Goal: Task Accomplishment & Management: Manage account settings

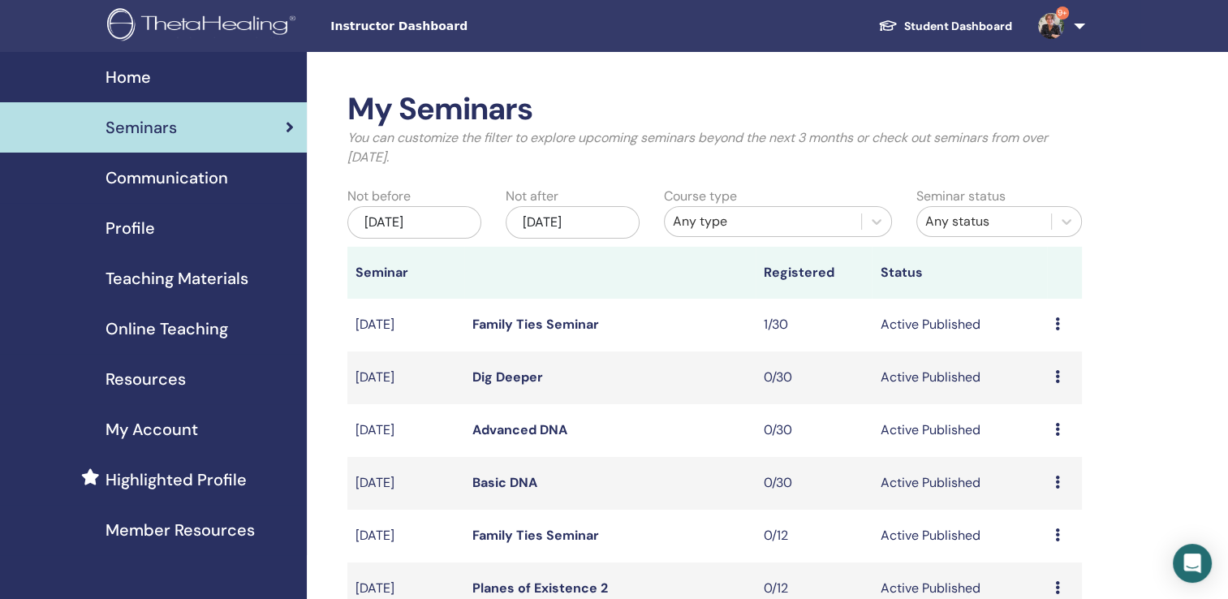
click at [149, 118] on span "Seminars" at bounding box center [141, 127] width 71 height 24
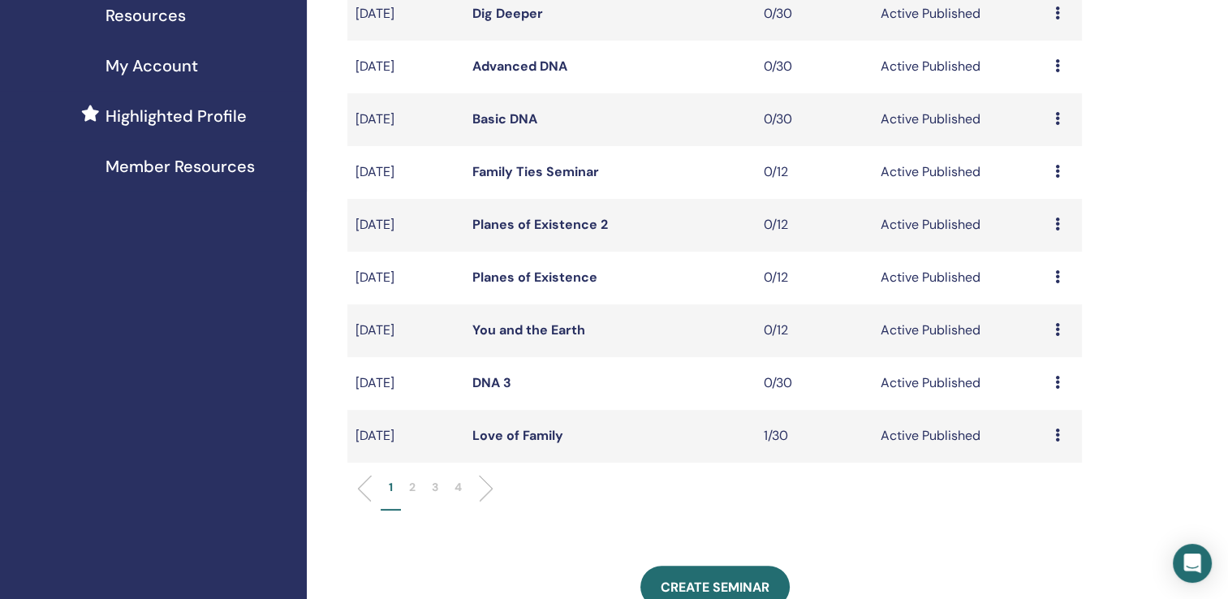
scroll to position [367, 0]
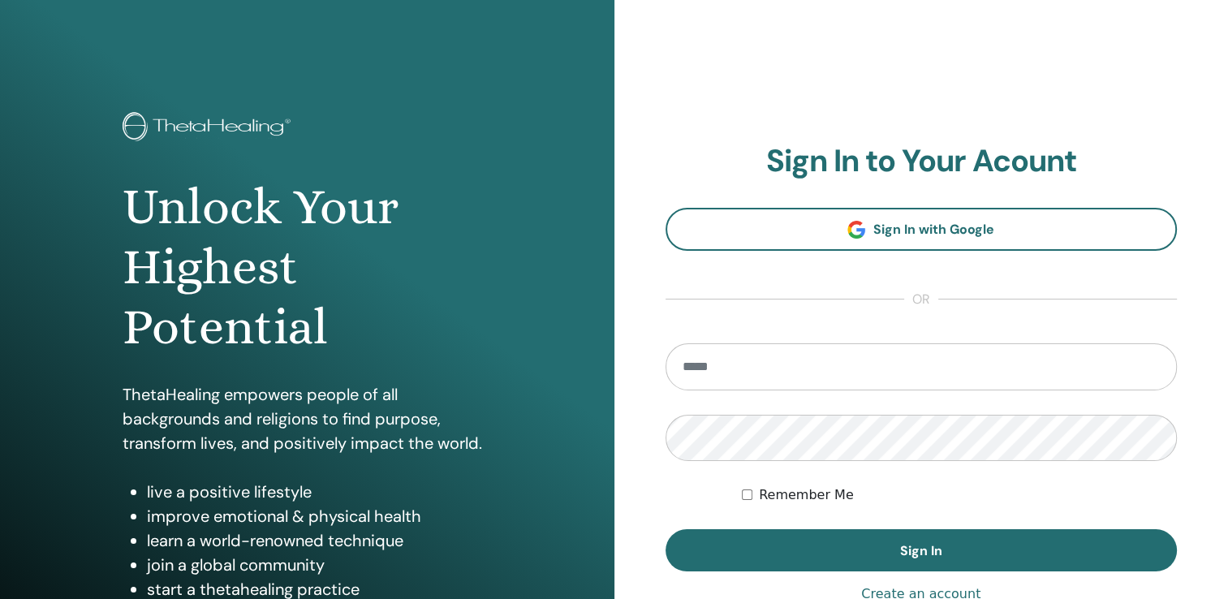
click at [706, 365] on input "email" at bounding box center [922, 366] width 512 height 47
type input "**********"
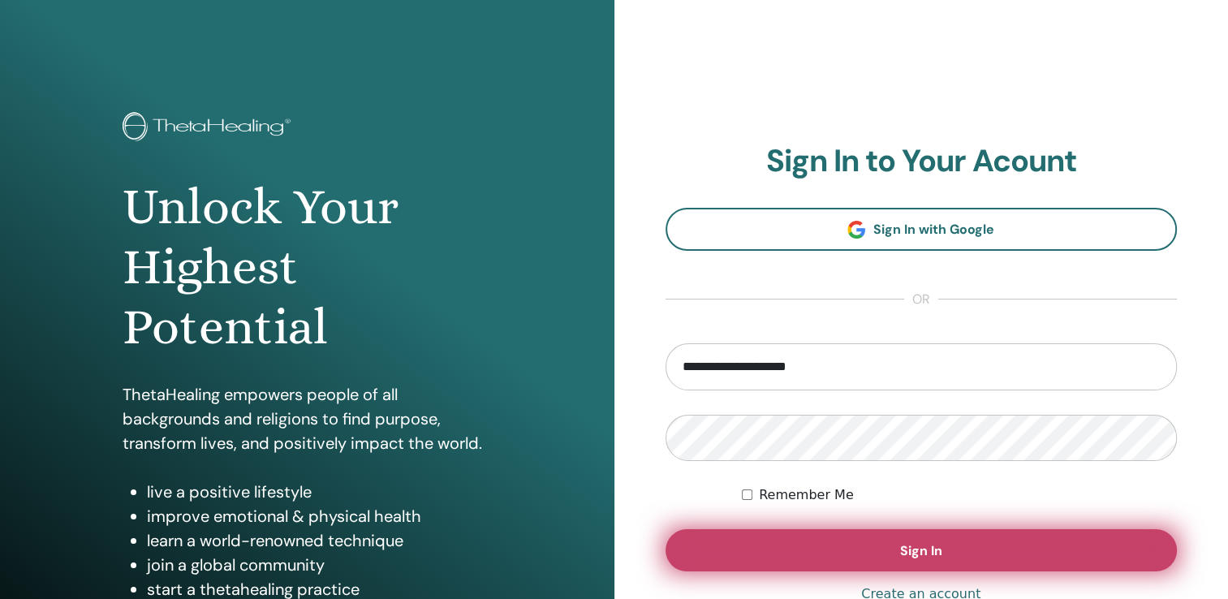
click at [904, 545] on span "Sign In" at bounding box center [921, 550] width 42 height 17
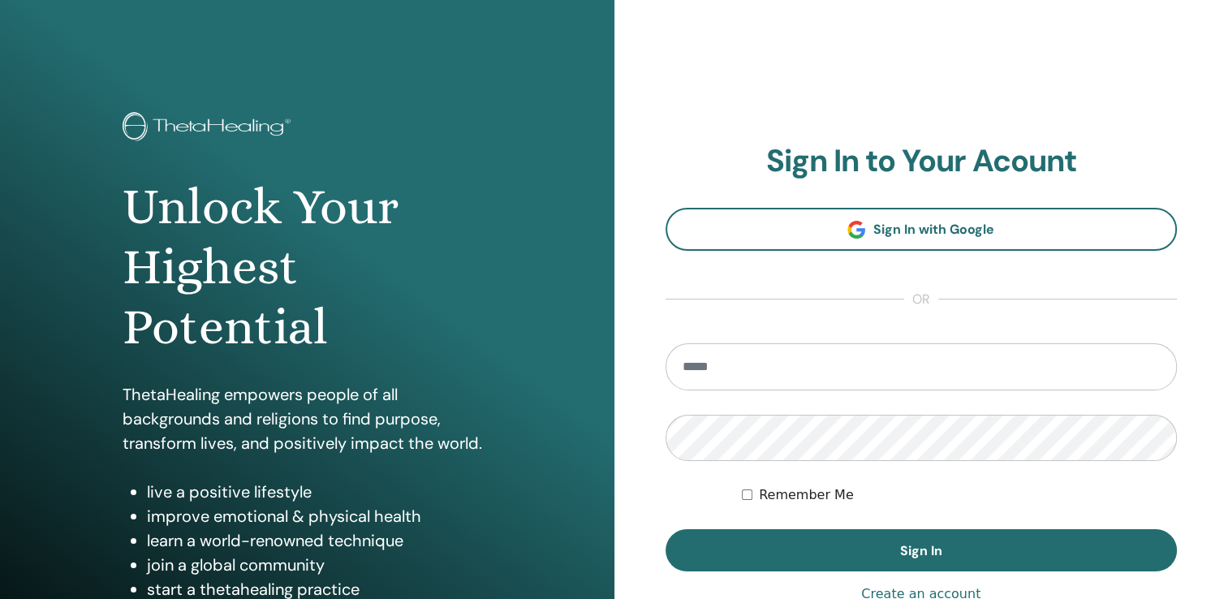
click at [714, 376] on input "email" at bounding box center [922, 366] width 512 height 47
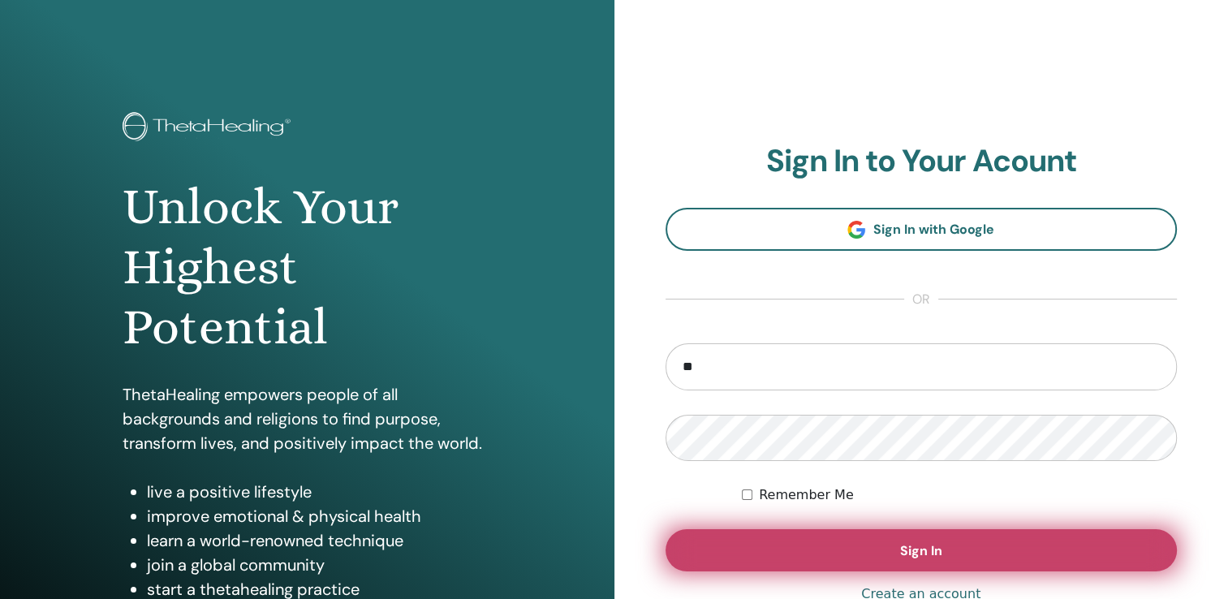
type input "*"
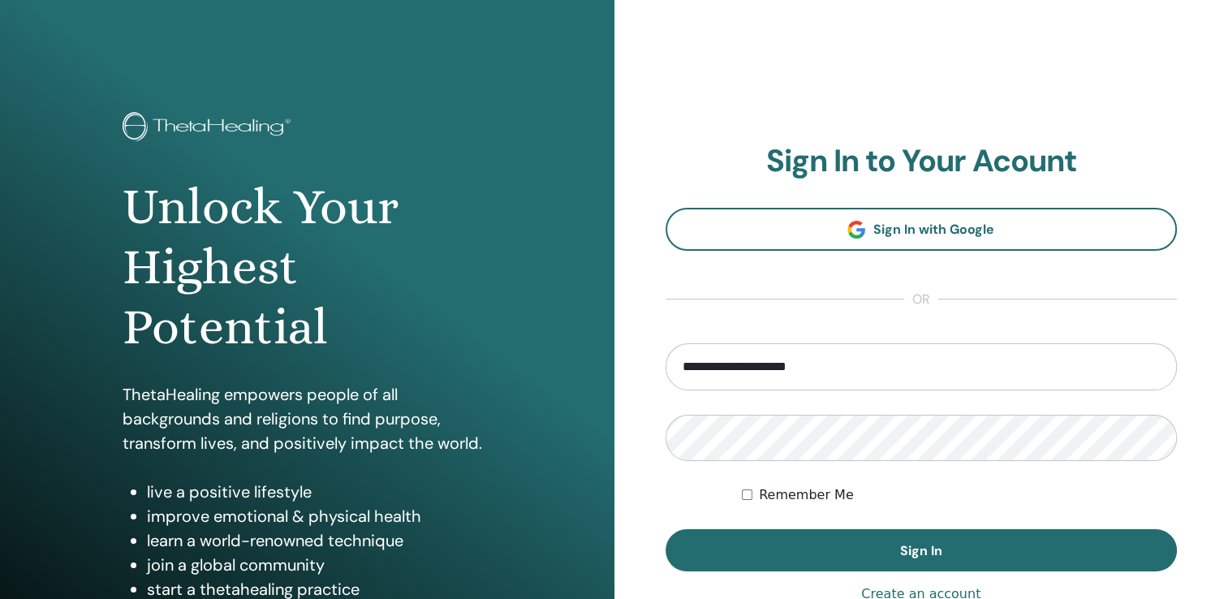
type input "**********"
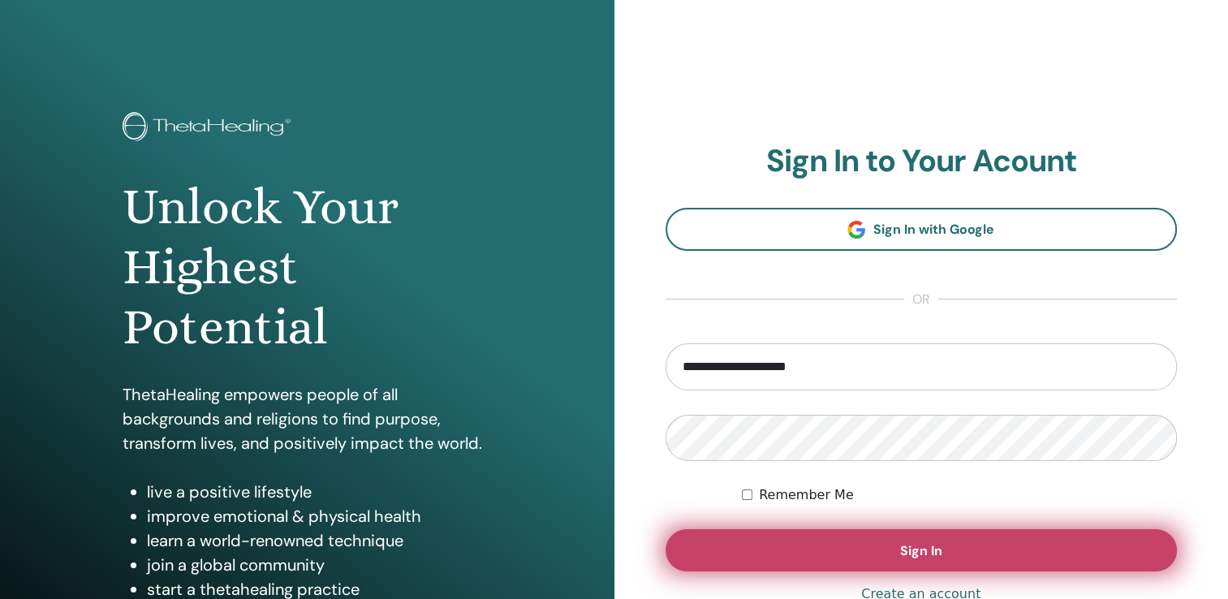
click at [927, 550] on span "Sign In" at bounding box center [921, 550] width 42 height 17
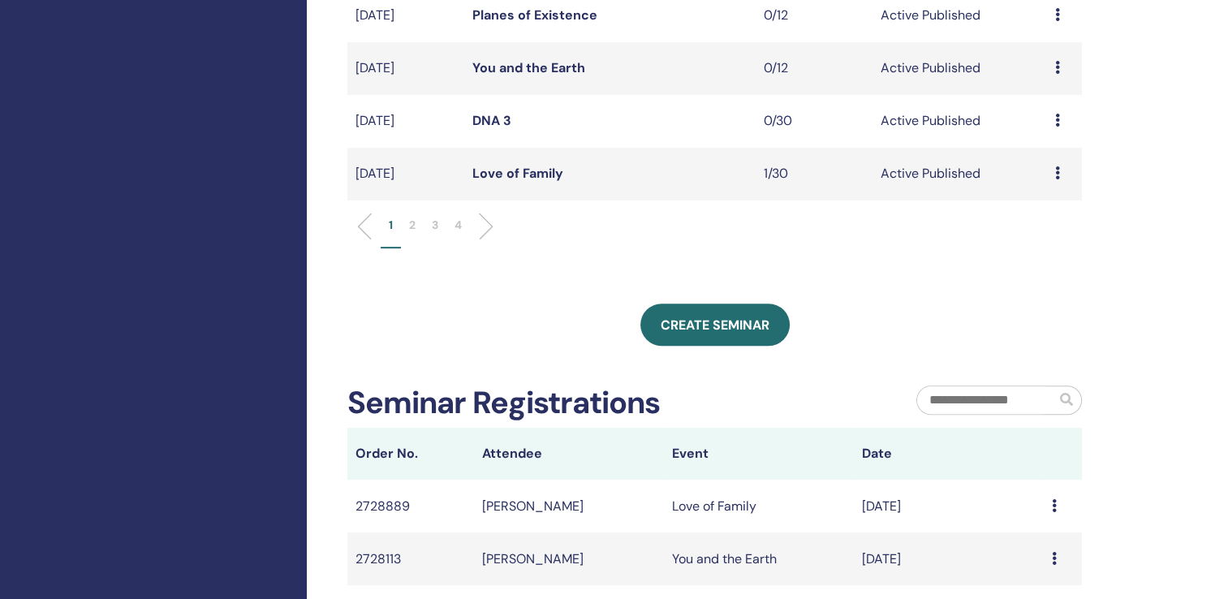
scroll to position [630, 0]
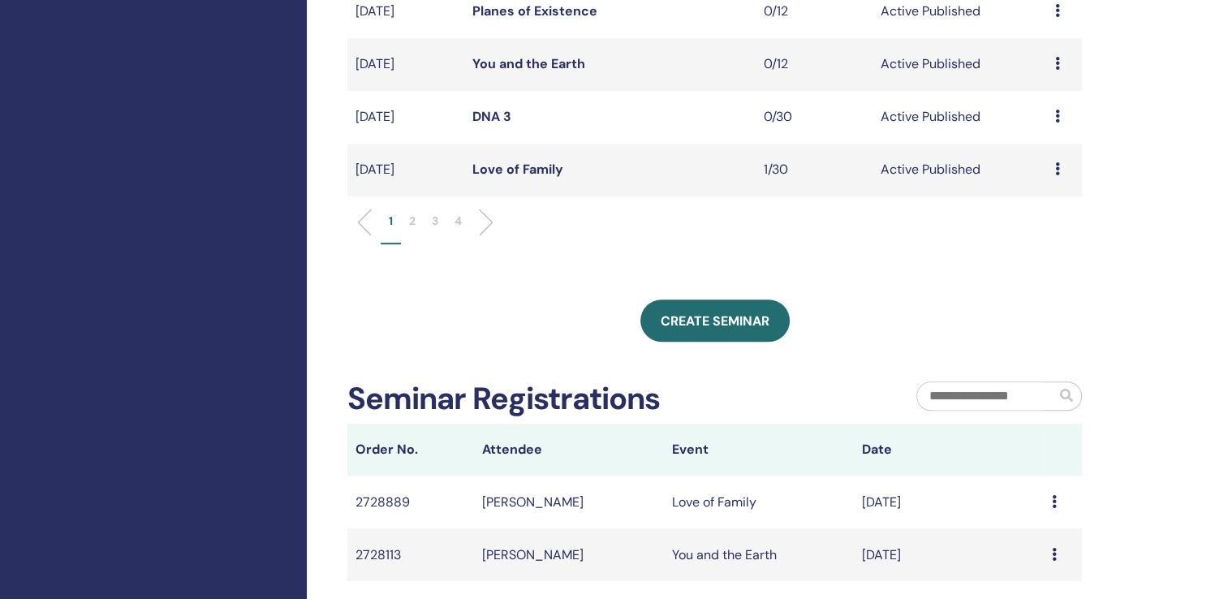
click at [412, 219] on p "2" at bounding box center [412, 221] width 6 height 17
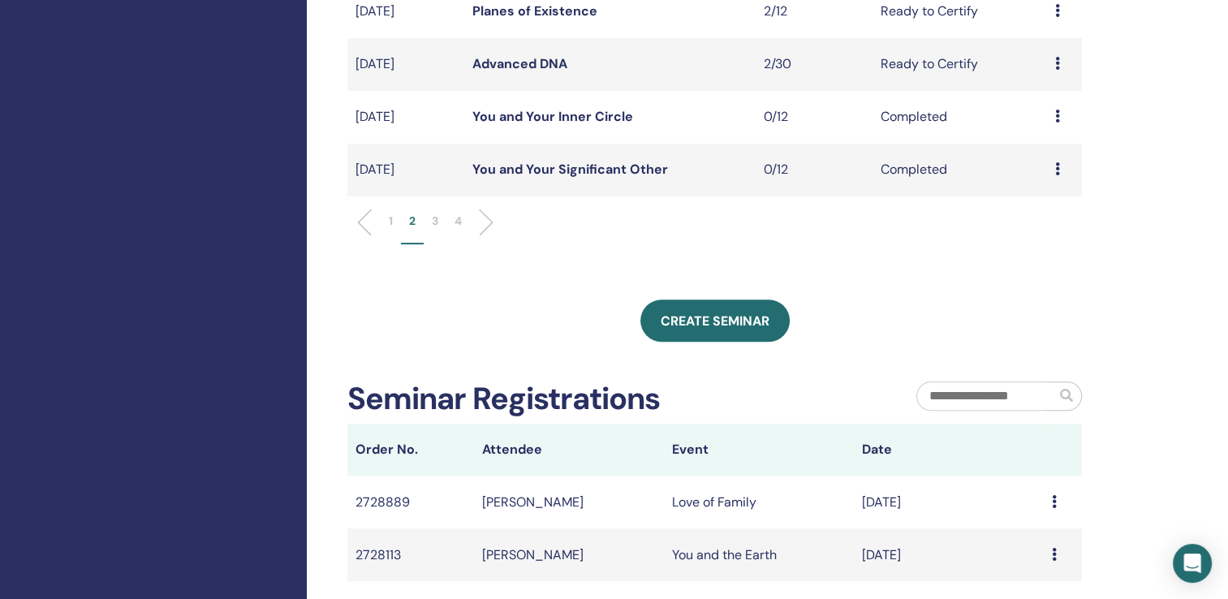
drag, startPoint x: 1227, startPoint y: 262, endPoint x: 1232, endPoint y: 313, distance: 51.4
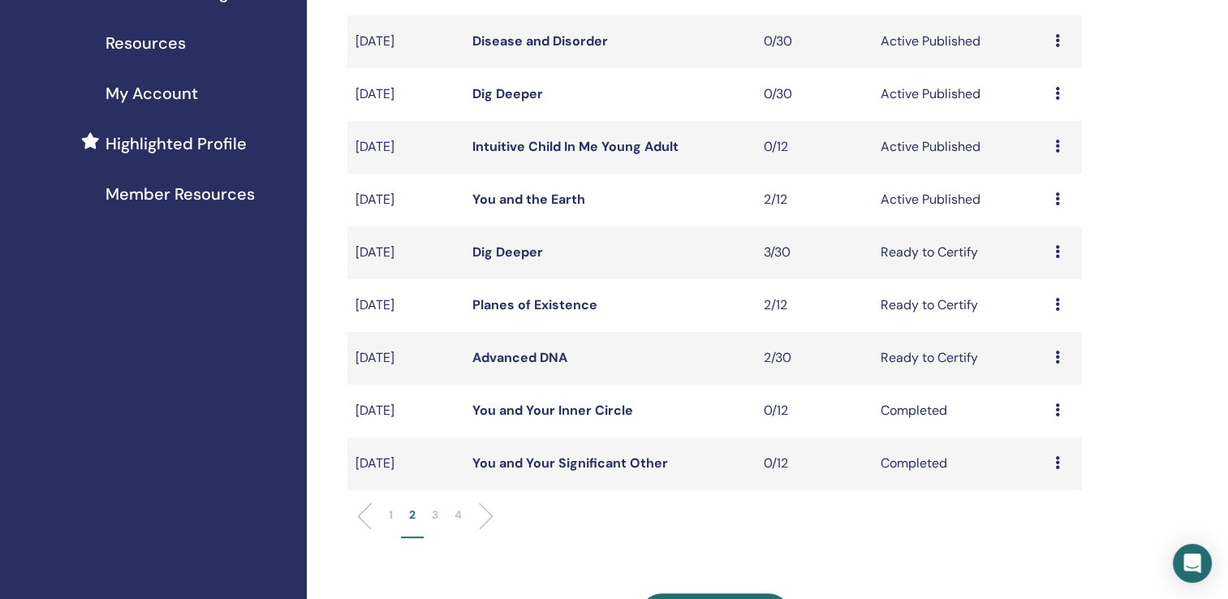
scroll to position [300, 0]
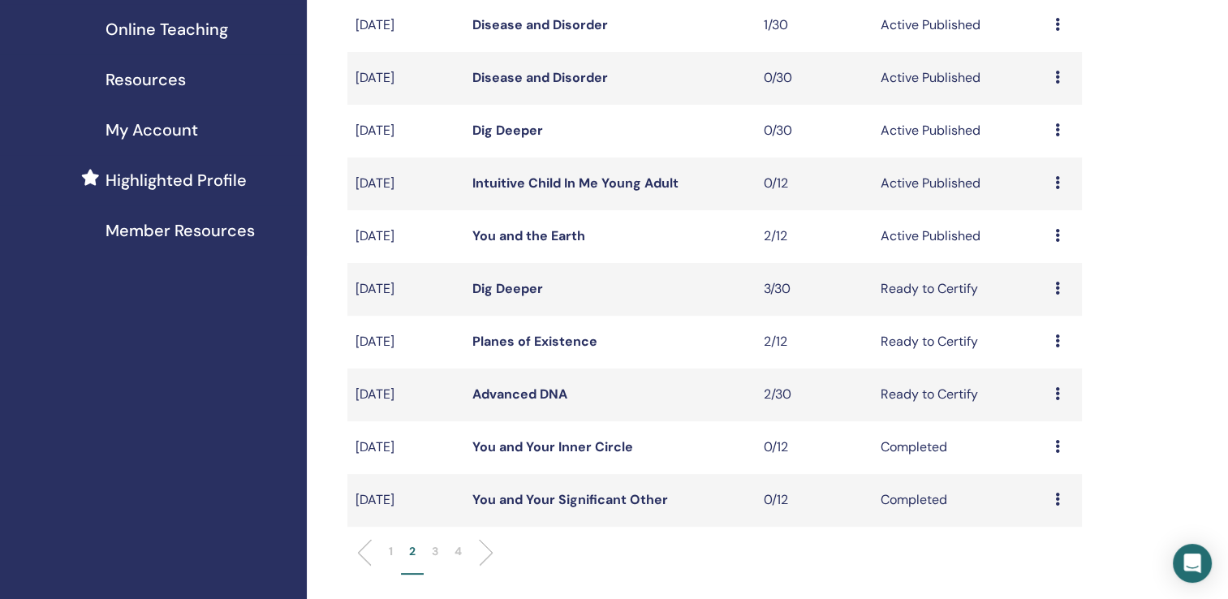
click at [522, 235] on link "You and the Earth" at bounding box center [529, 235] width 113 height 17
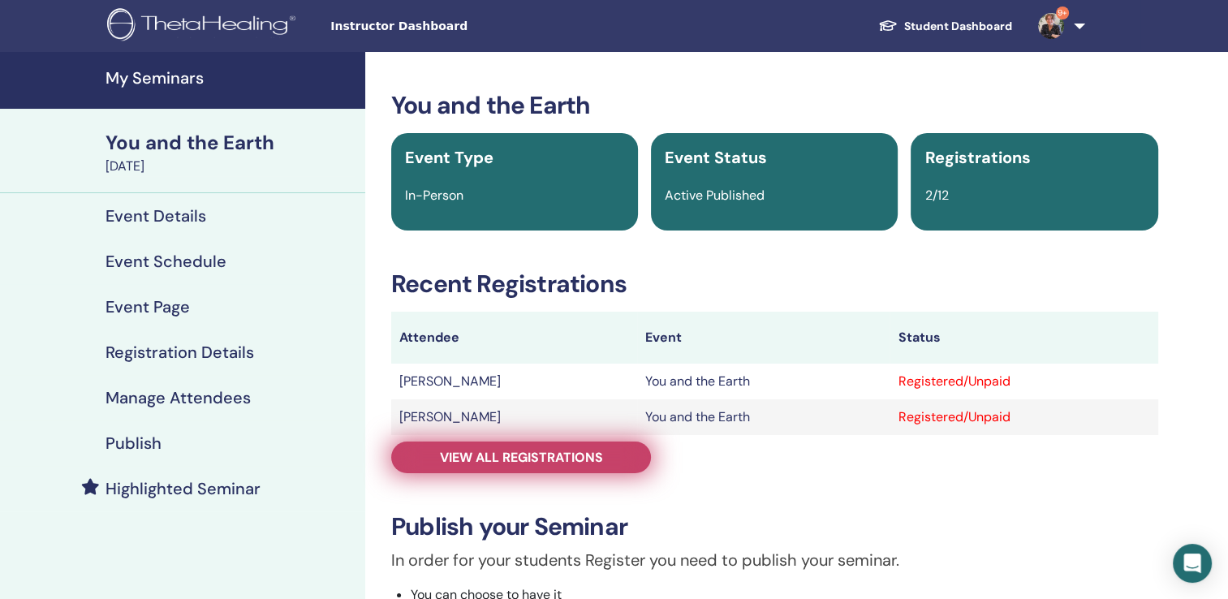
click at [557, 455] on span "View all registrations" at bounding box center [521, 457] width 163 height 17
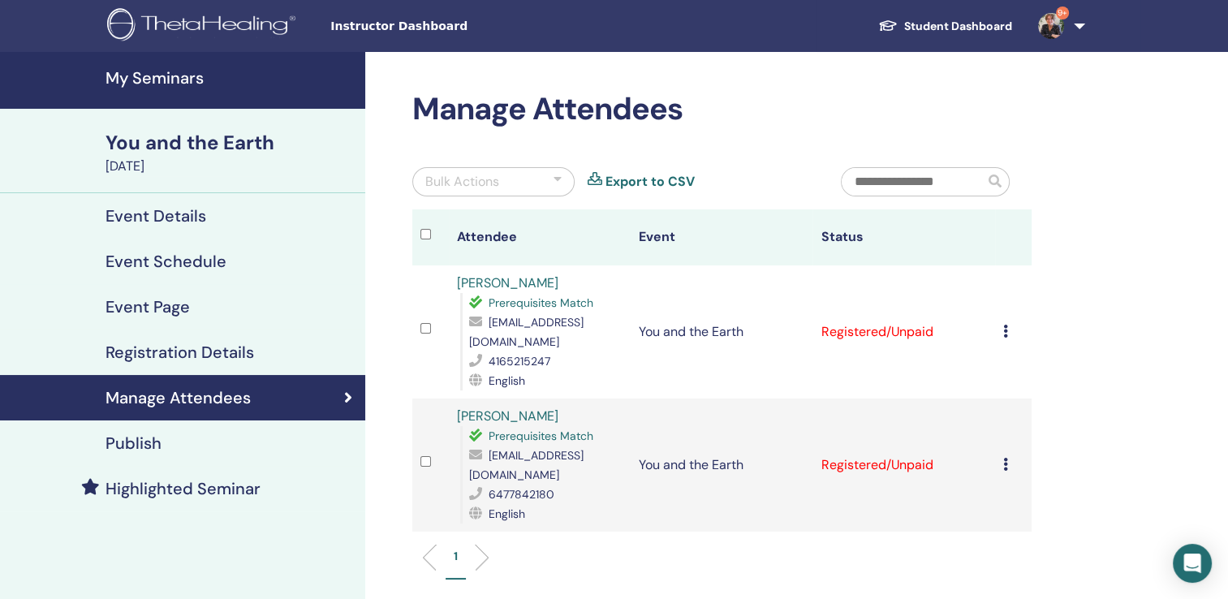
click at [1001, 330] on td "Cancel Registration Do not auto-certify Mark as Paid Mark as Unpaid Mark as Abs…" at bounding box center [1013, 331] width 37 height 133
click at [1004, 333] on icon at bounding box center [1006, 331] width 5 height 13
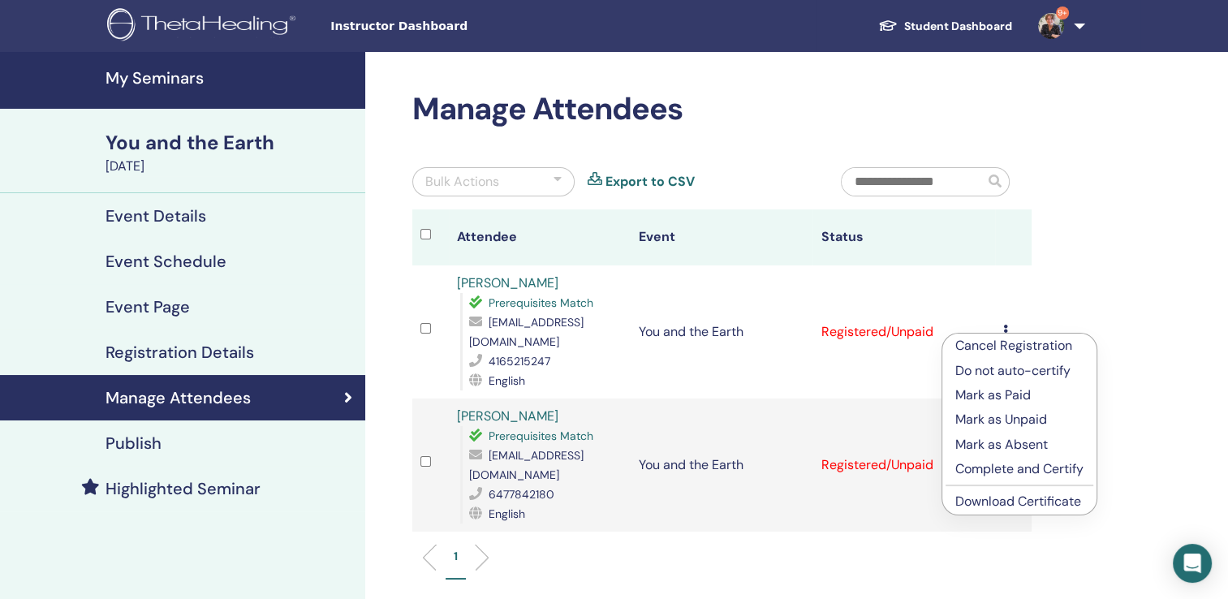
click at [1019, 499] on link "Download Certificate" at bounding box center [1019, 501] width 126 height 17
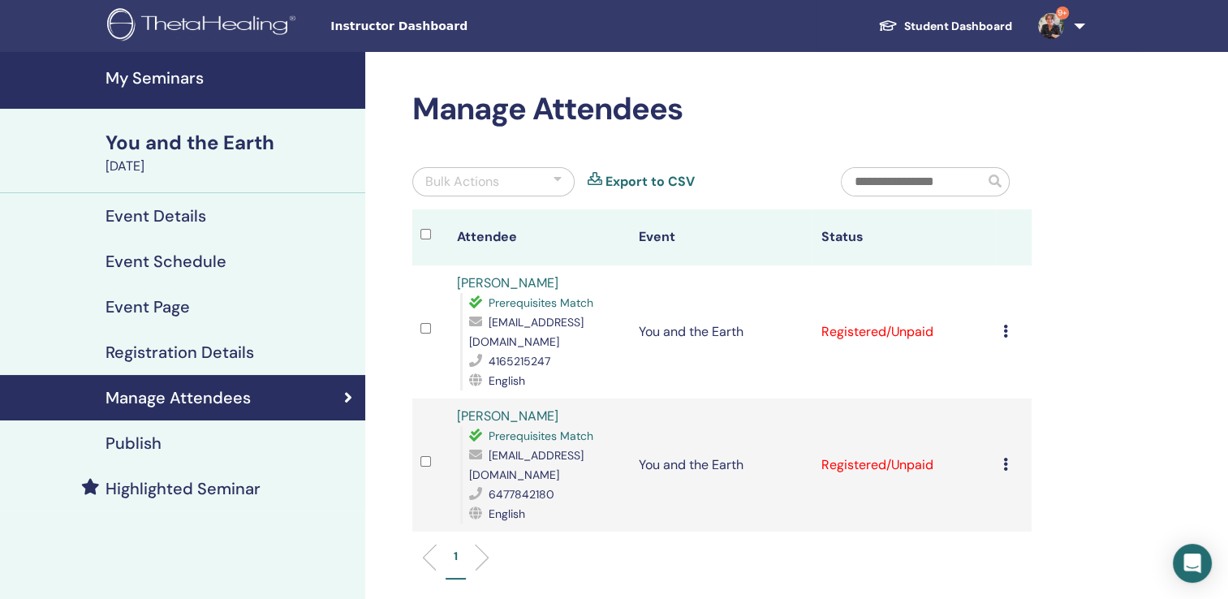
click at [1005, 458] on icon at bounding box center [1006, 464] width 5 height 13
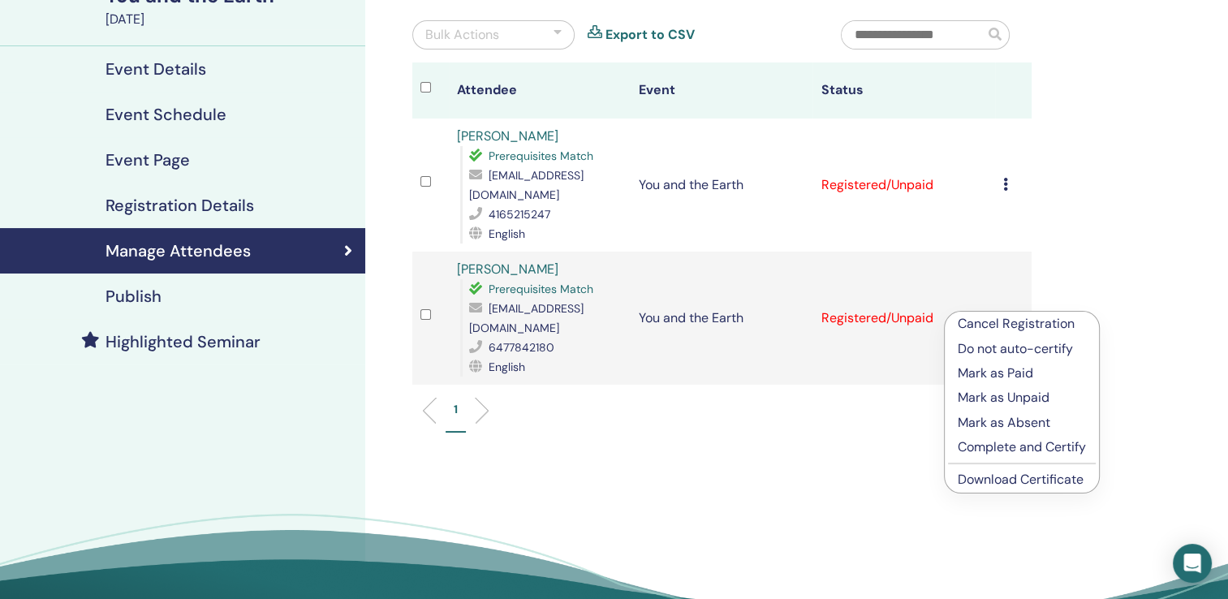
scroll to position [162, 0]
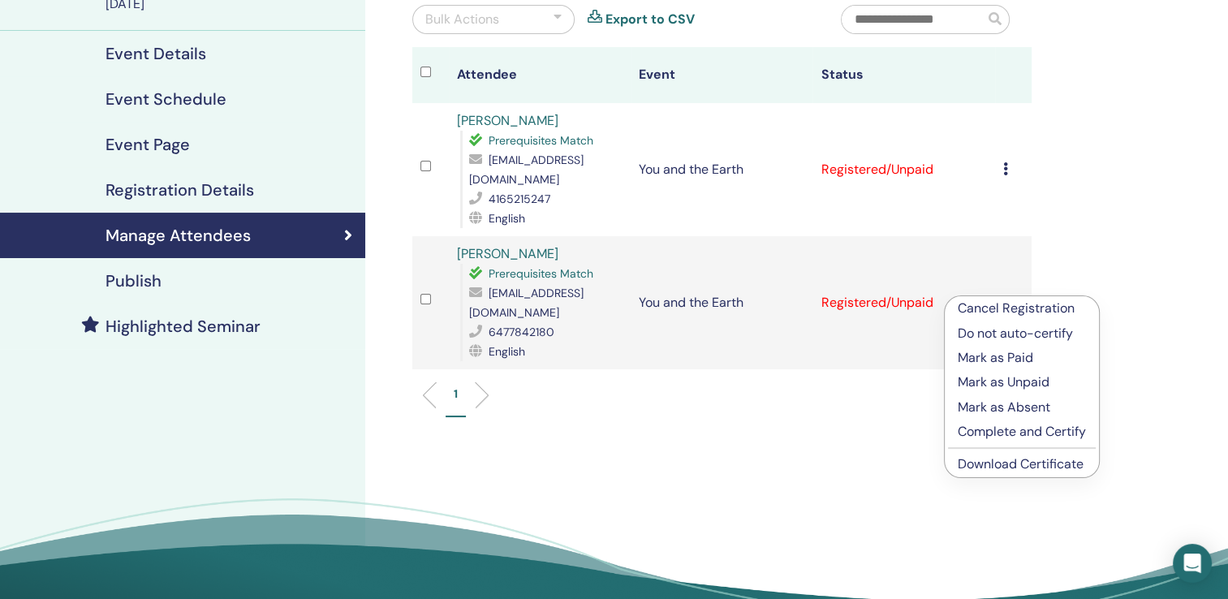
click at [1030, 460] on link "Download Certificate" at bounding box center [1021, 463] width 126 height 17
